Goal: Obtain resource: Obtain resource

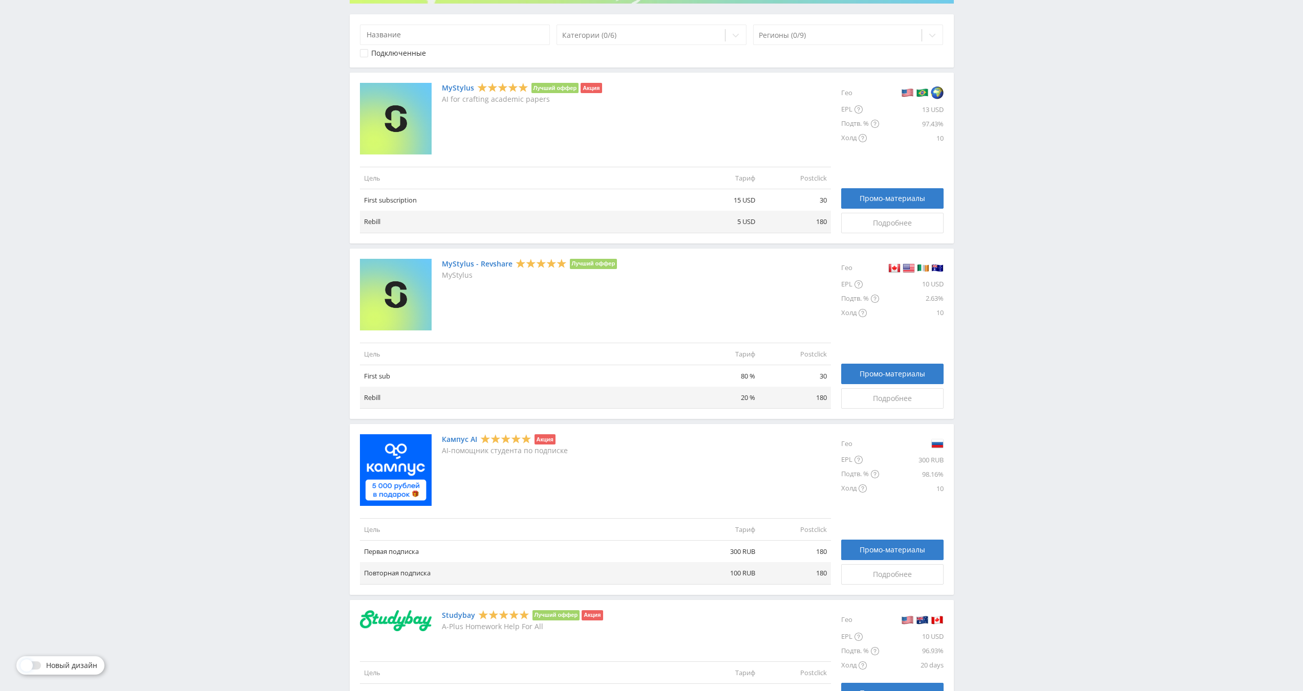
scroll to position [205, 0]
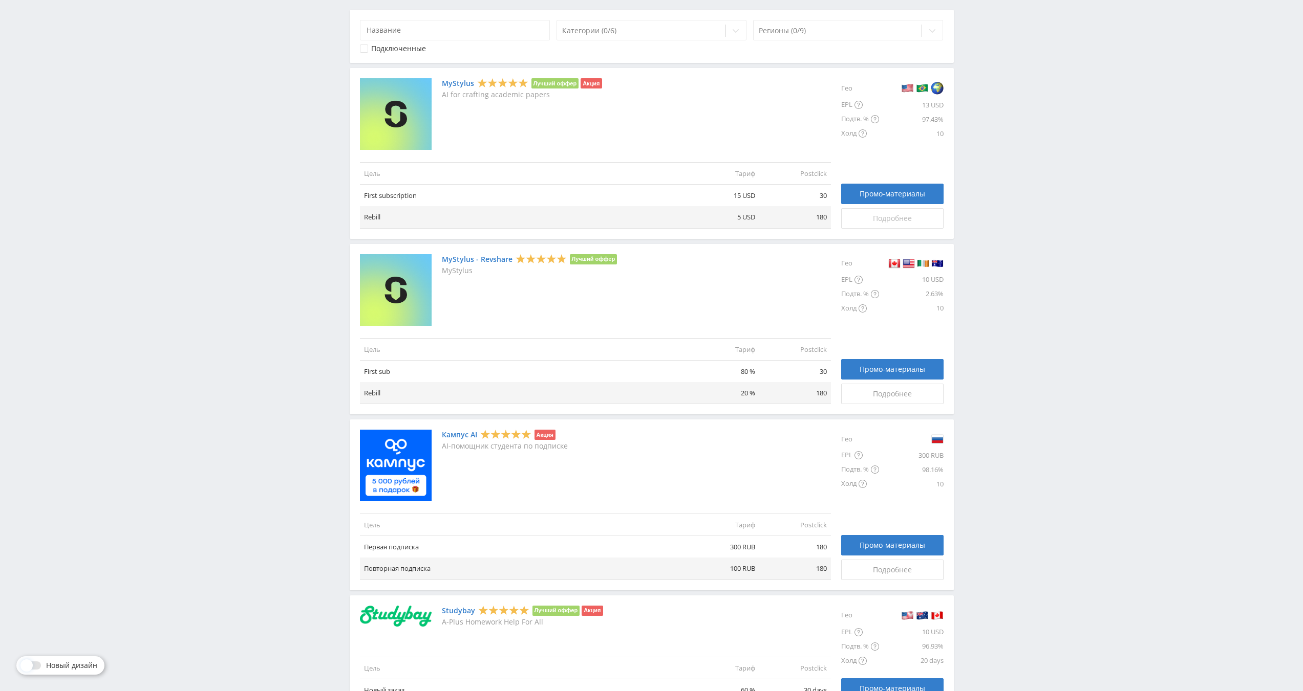
click at [913, 220] on div "Подробнее" at bounding box center [892, 218] width 77 height 8
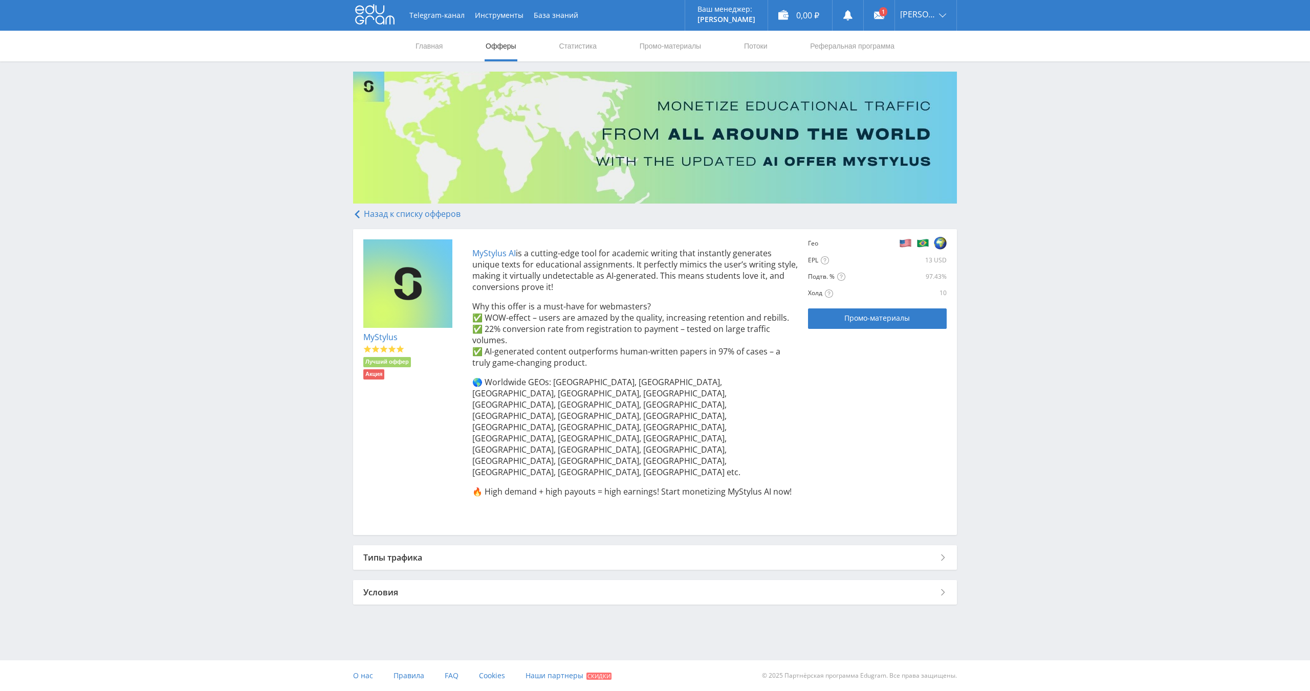
click at [502, 546] on div "Типы трафика" at bounding box center [655, 558] width 604 height 25
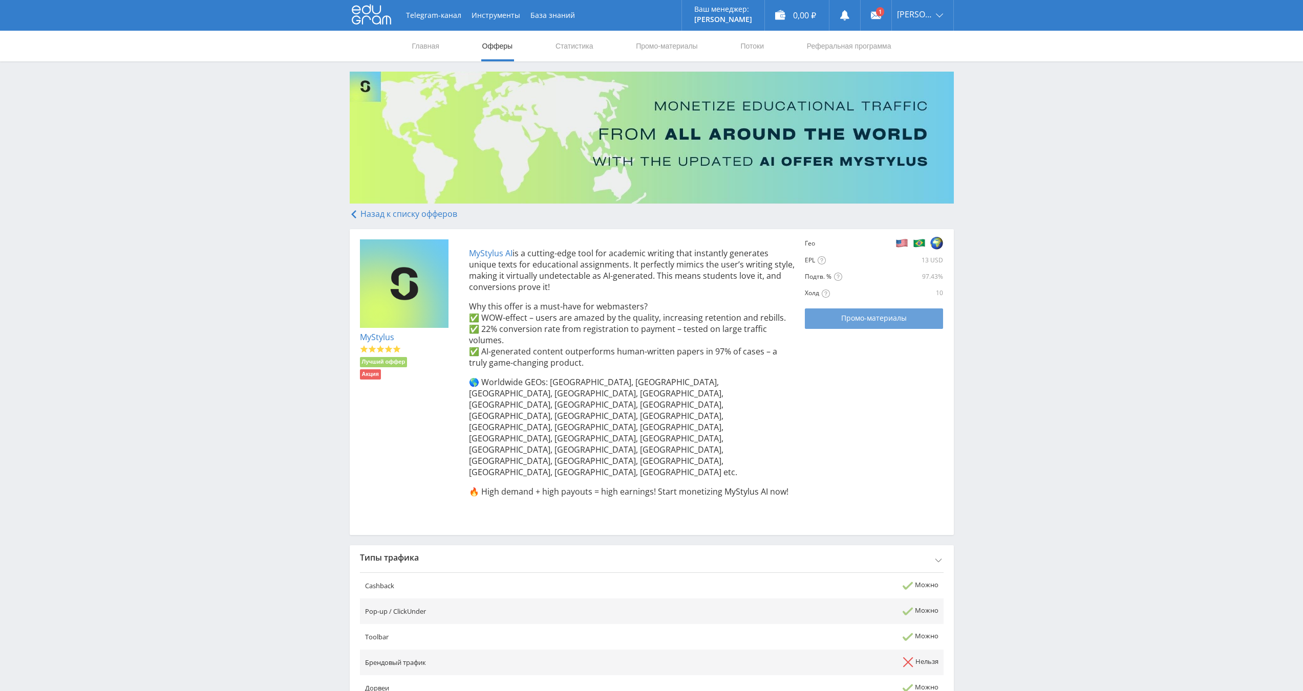
click at [876, 317] on span "Промо-материалы" at bounding box center [874, 318] width 66 height 8
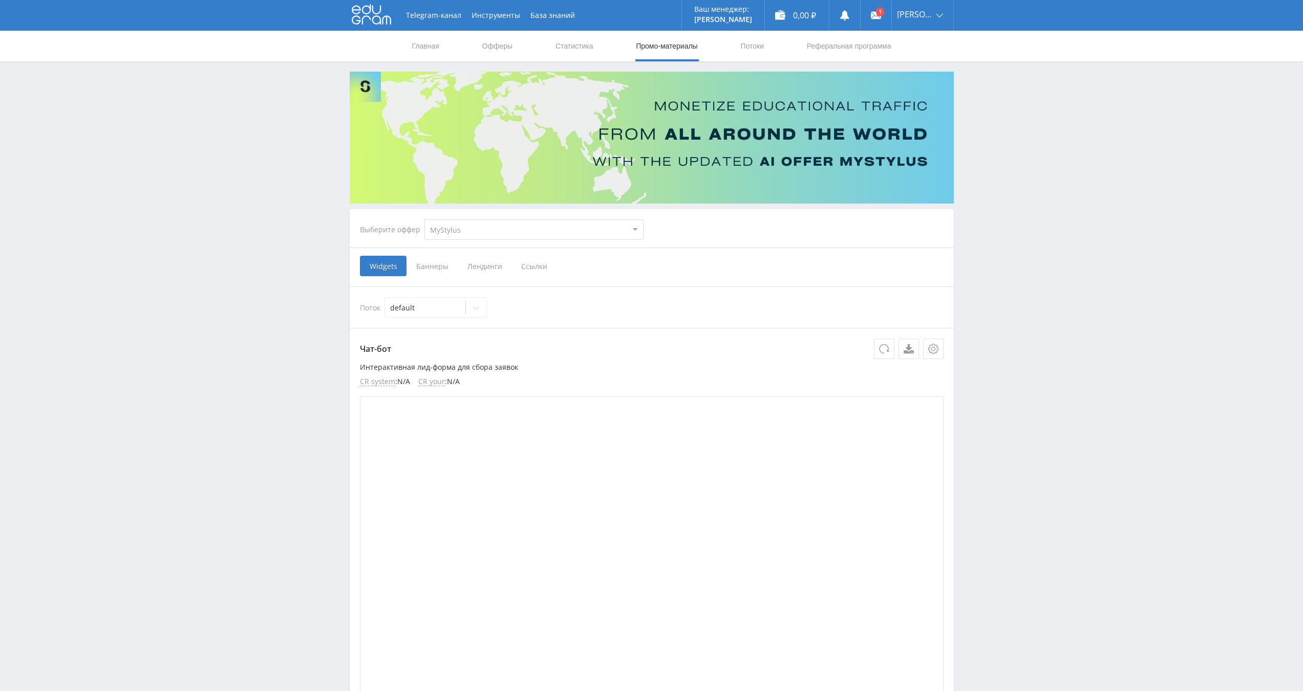
click at [482, 267] on span "Лендинги" at bounding box center [485, 266] width 54 height 20
click at [0, 0] on input "Лендинги" at bounding box center [0, 0] width 0 height 0
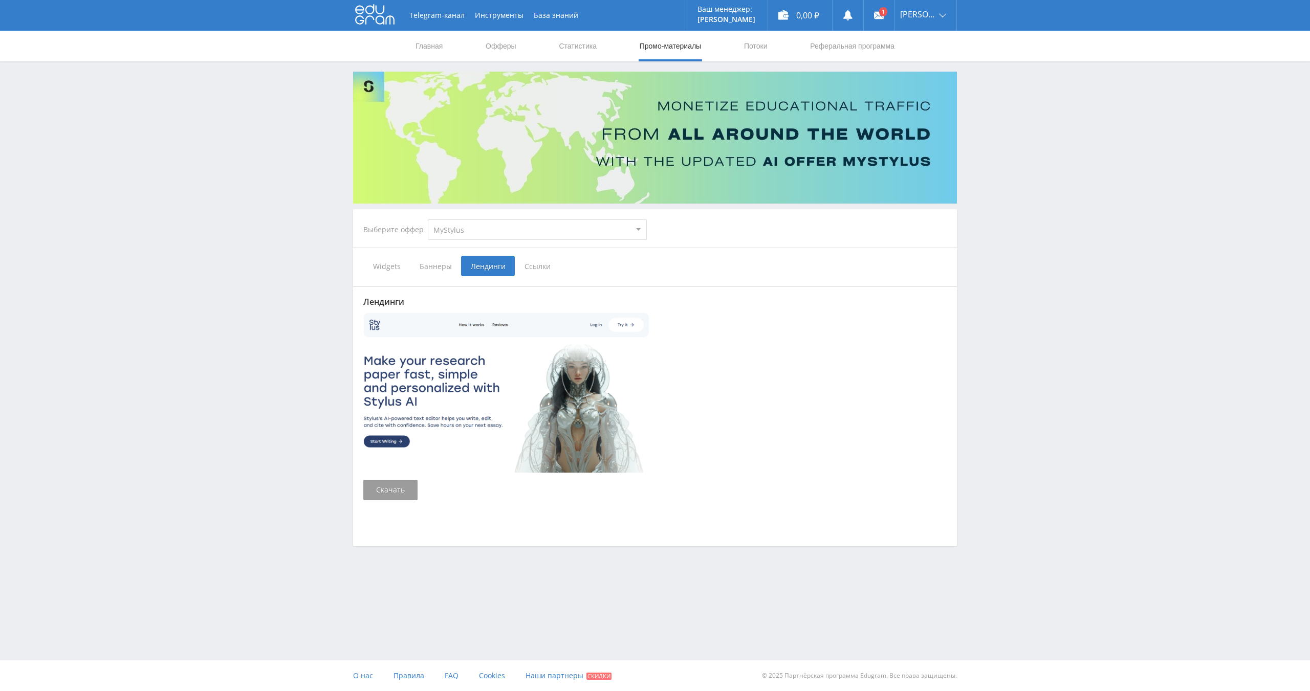
click at [537, 267] on span "Ссылки" at bounding box center [538, 266] width 46 height 20
click at [0, 0] on input "Ссылки" at bounding box center [0, 0] width 0 height 0
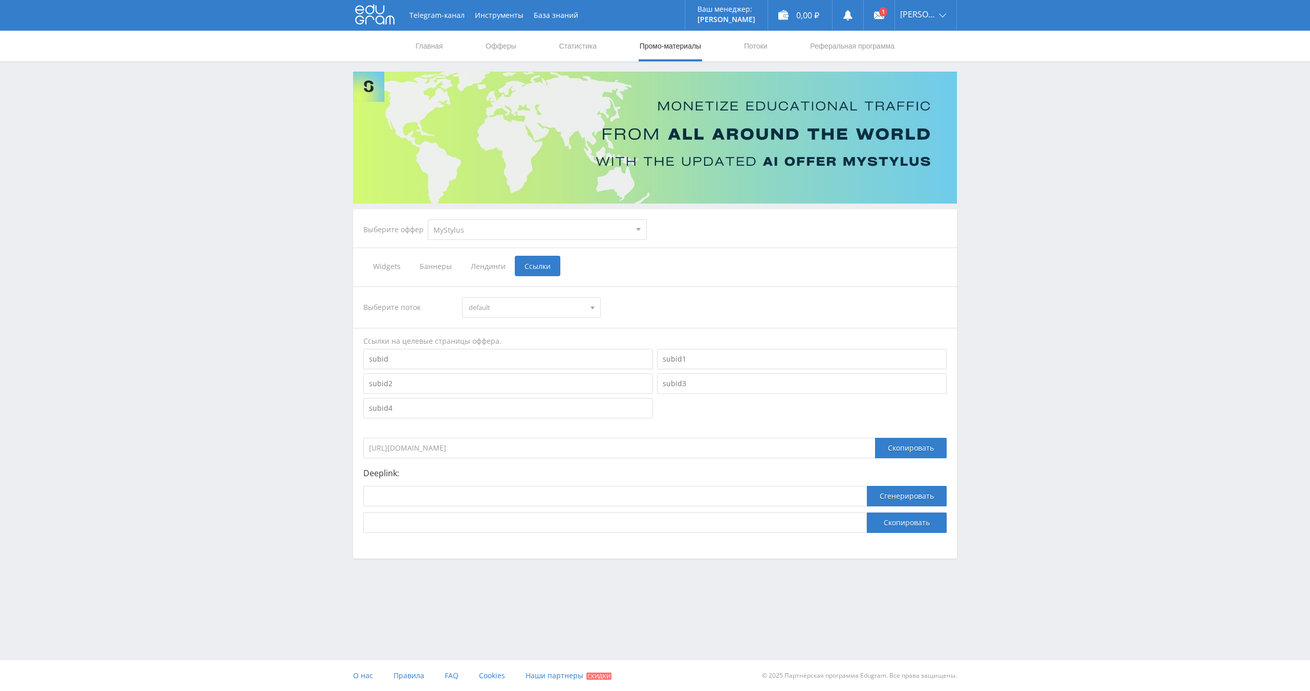
click at [462, 445] on input "[URL][DOMAIN_NAME]" at bounding box center [619, 448] width 512 height 20
click at [463, 445] on input "[URL][DOMAIN_NAME]" at bounding box center [619, 448] width 512 height 20
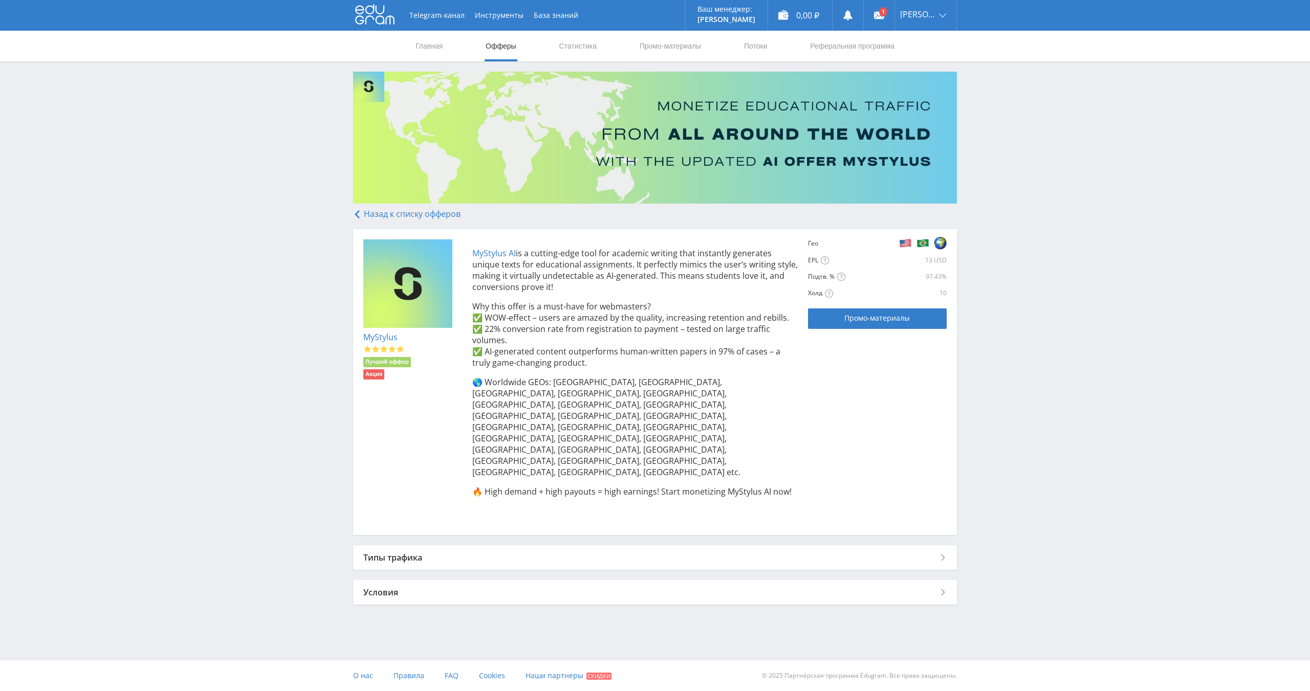
click at [499, 251] on link "MyStylus AI" at bounding box center [494, 253] width 44 height 11
click at [594, 47] on link "Статистика" at bounding box center [578, 46] width 40 height 31
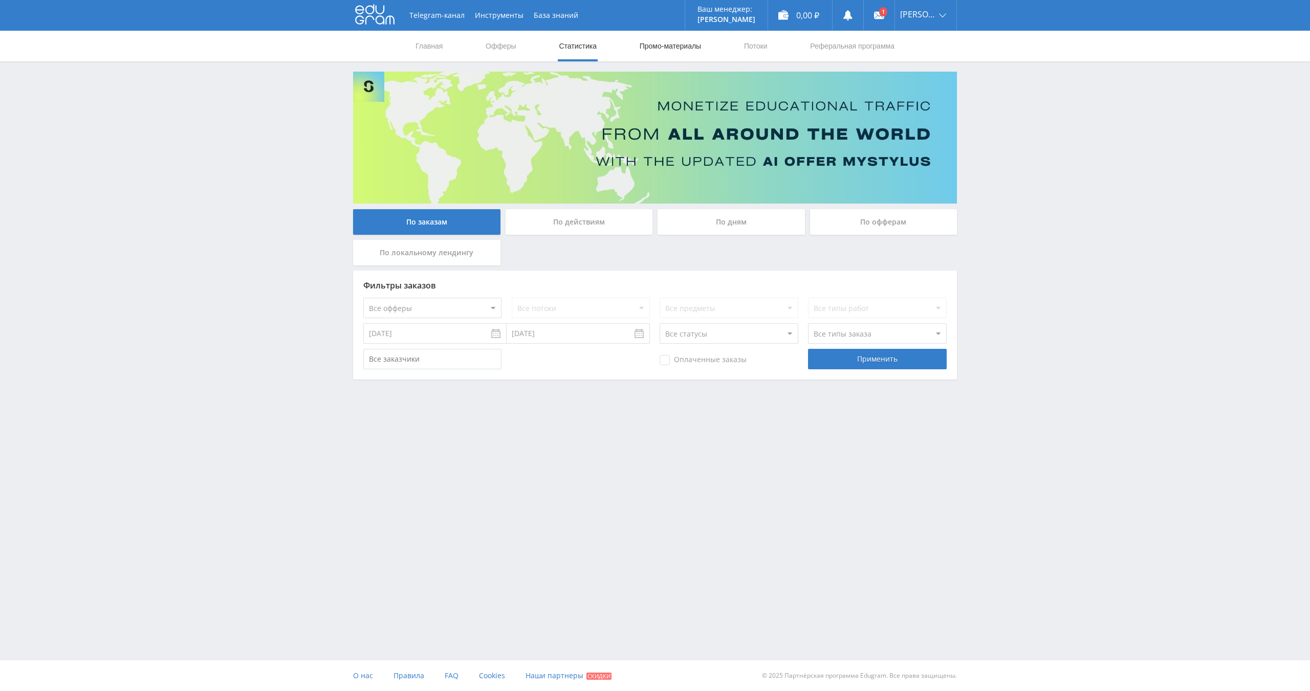
click at [672, 42] on link "Промо-материалы" at bounding box center [670, 46] width 63 height 31
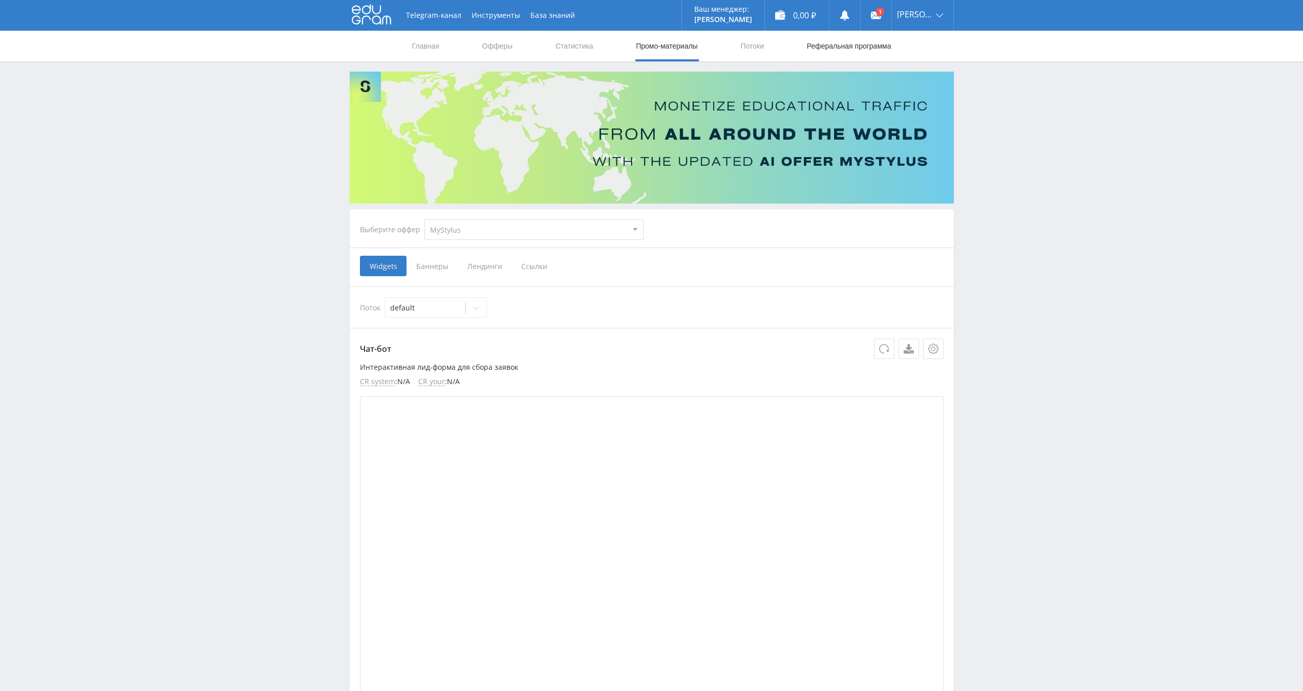
click at [872, 34] on link "Реферальная программа" at bounding box center [849, 46] width 87 height 31
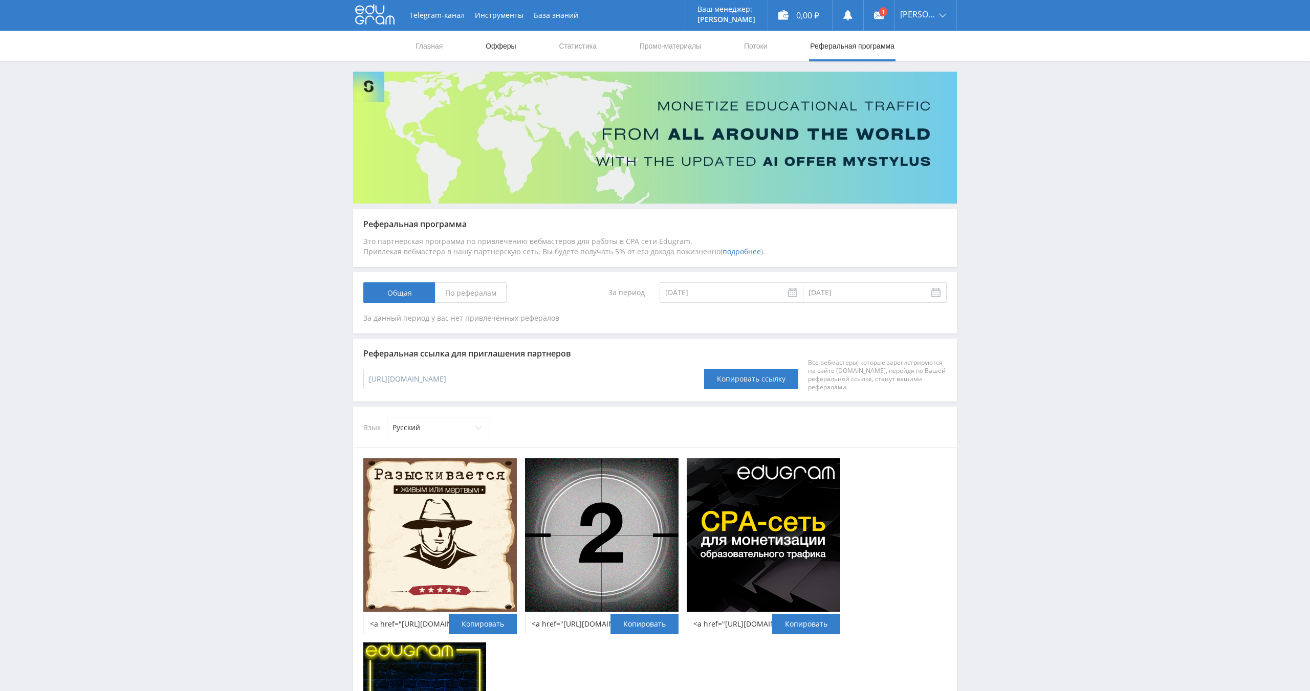
click at [502, 44] on link "Офферы" at bounding box center [501, 46] width 33 height 31
